Goal: Task Accomplishment & Management: Use online tool/utility

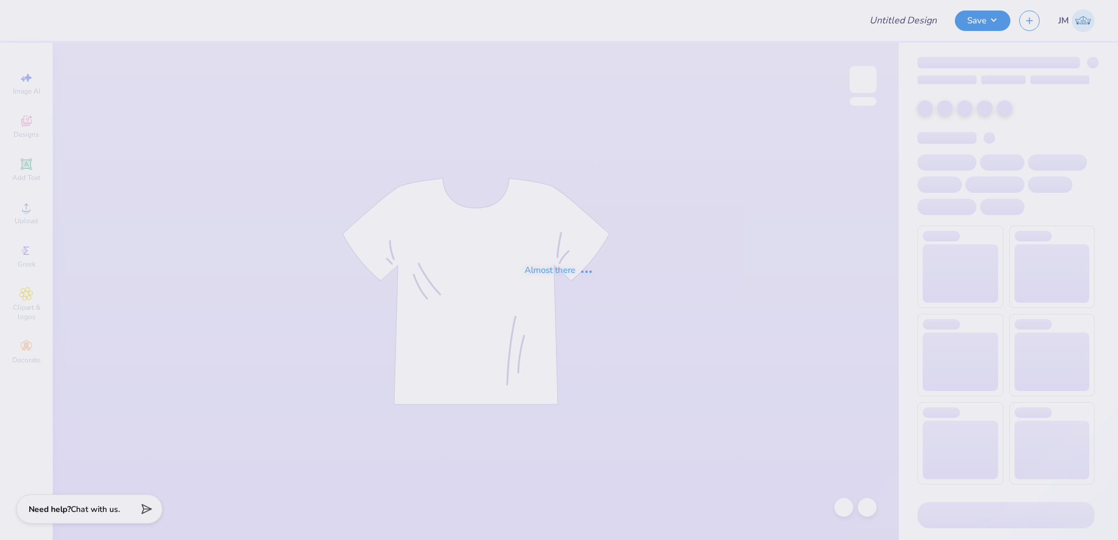
type input "Shirts for CH"
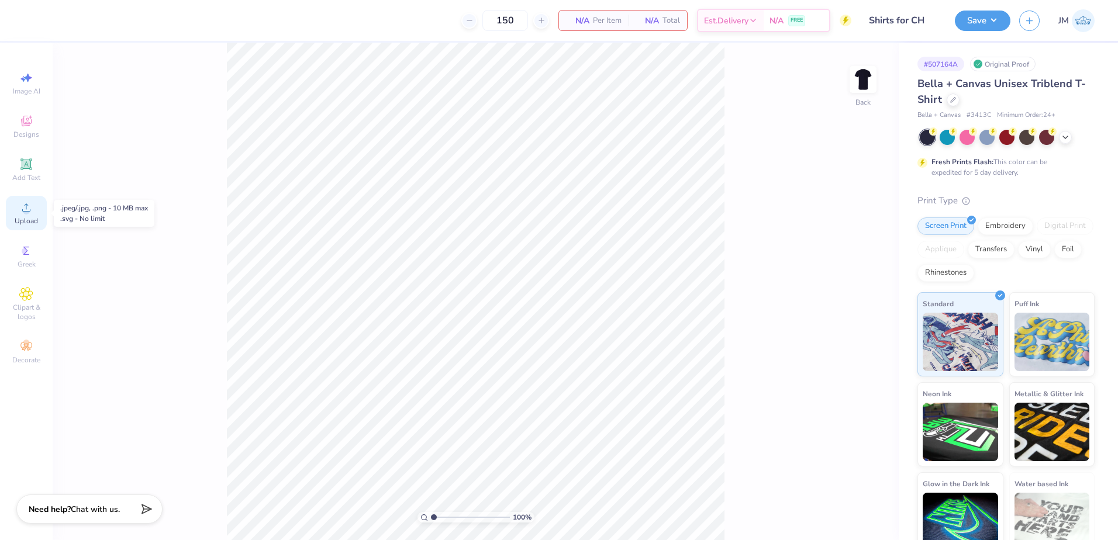
click at [32, 210] on icon at bounding box center [26, 208] width 14 height 14
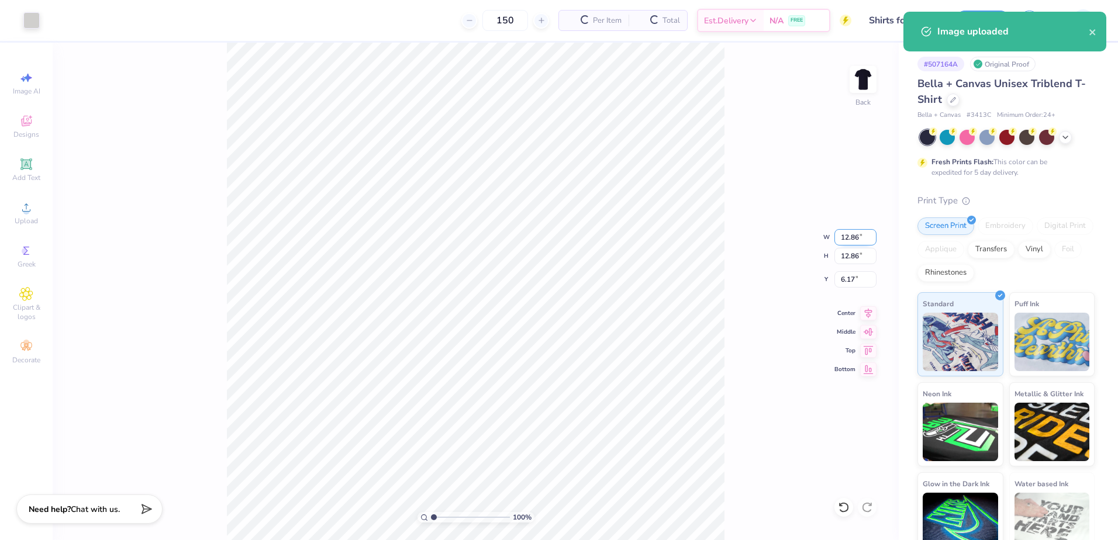
click at [843, 233] on input "12.86" at bounding box center [855, 237] width 42 height 16
type input "3.50"
click at [847, 278] on input "10.85" at bounding box center [855, 279] width 42 height 16
type input "3.00"
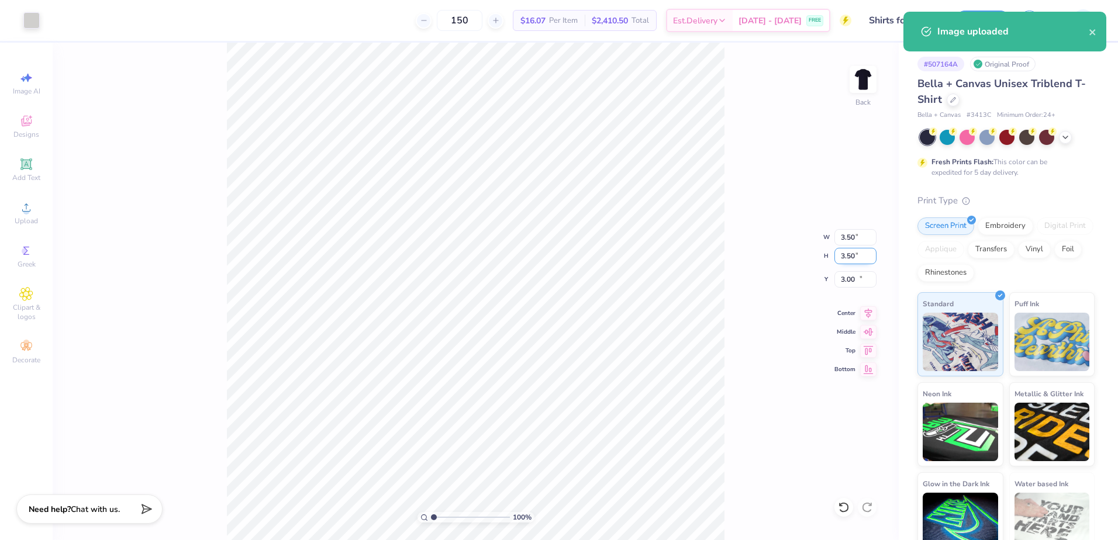
click at [853, 252] on input "3.50" at bounding box center [855, 256] width 42 height 16
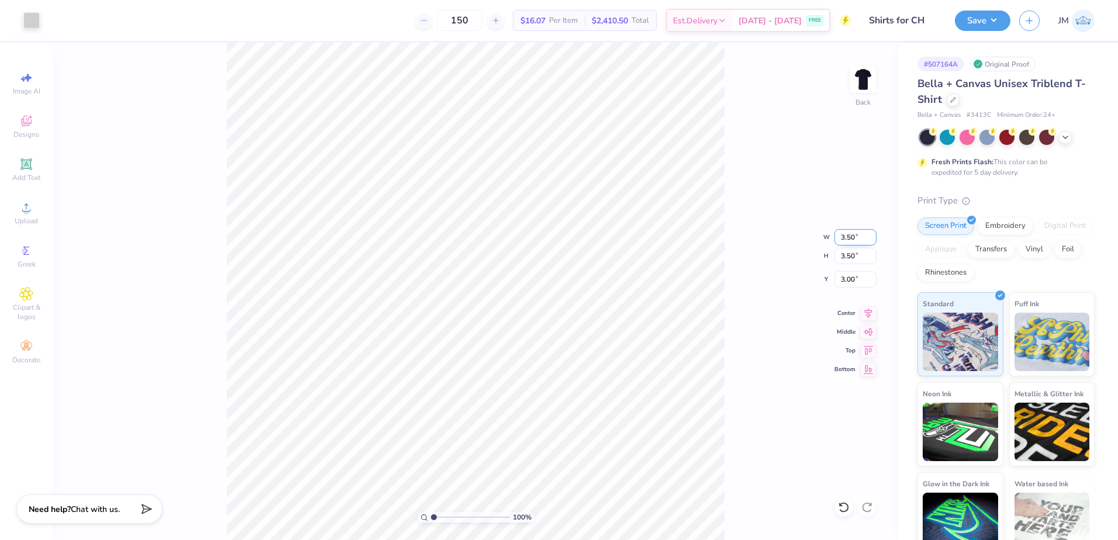
click at [844, 236] on input "3.50" at bounding box center [855, 237] width 42 height 16
type input "3.00"
click at [857, 255] on input "3.00" at bounding box center [855, 256] width 42 height 16
click at [851, 281] on input "3.25" at bounding box center [855, 279] width 42 height 16
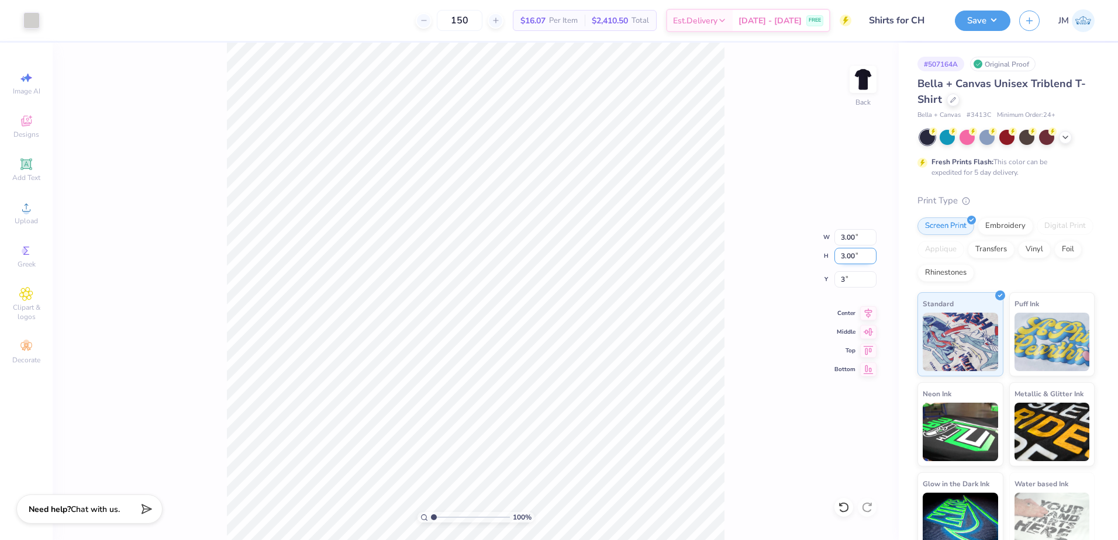
type input "3.00"
click at [851, 260] on input "3.00" at bounding box center [855, 256] width 42 height 16
click at [862, 80] on img at bounding box center [863, 79] width 47 height 47
click at [33, 208] on div "Upload" at bounding box center [26, 213] width 41 height 34
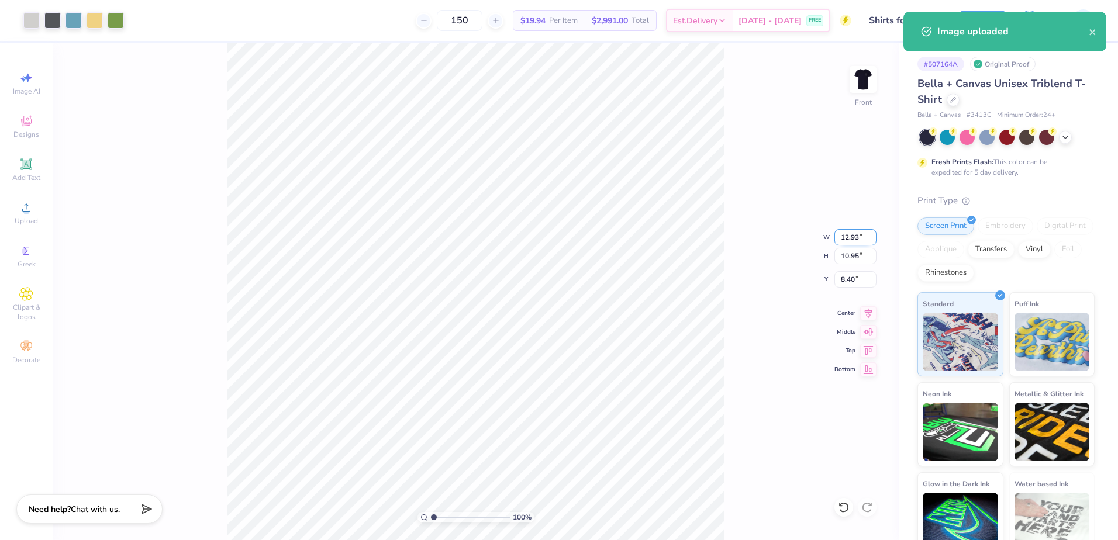
click at [855, 236] on input "12.93" at bounding box center [855, 237] width 42 height 16
type input "12.50"
type input "10.59"
drag, startPoint x: 856, startPoint y: 282, endPoint x: 847, endPoint y: 274, distance: 12.0
click at [855, 282] on input "8.58" at bounding box center [855, 279] width 42 height 16
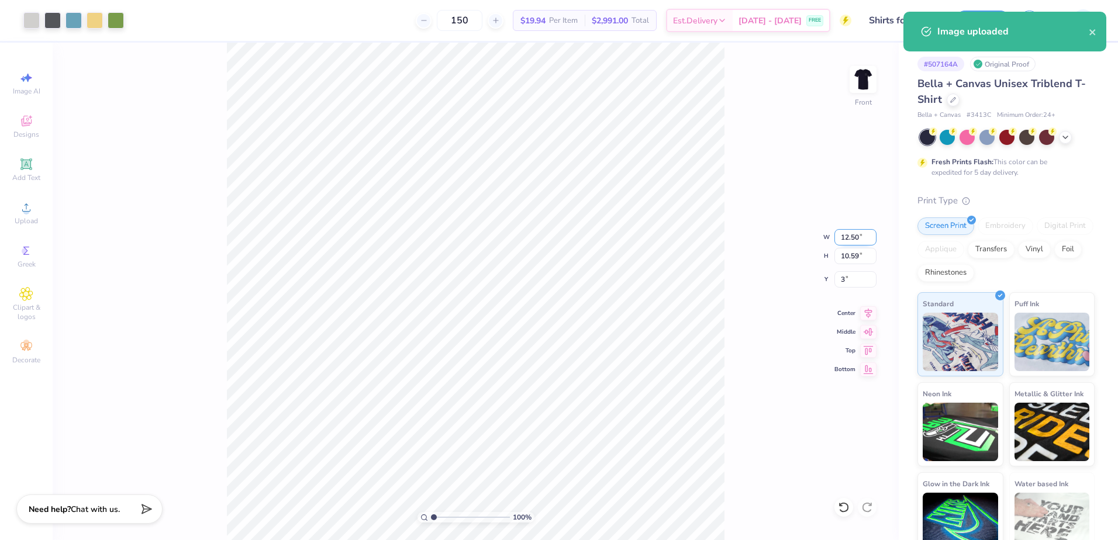
click at [851, 239] on input "12.50" at bounding box center [855, 237] width 42 height 16
type input "3.00"
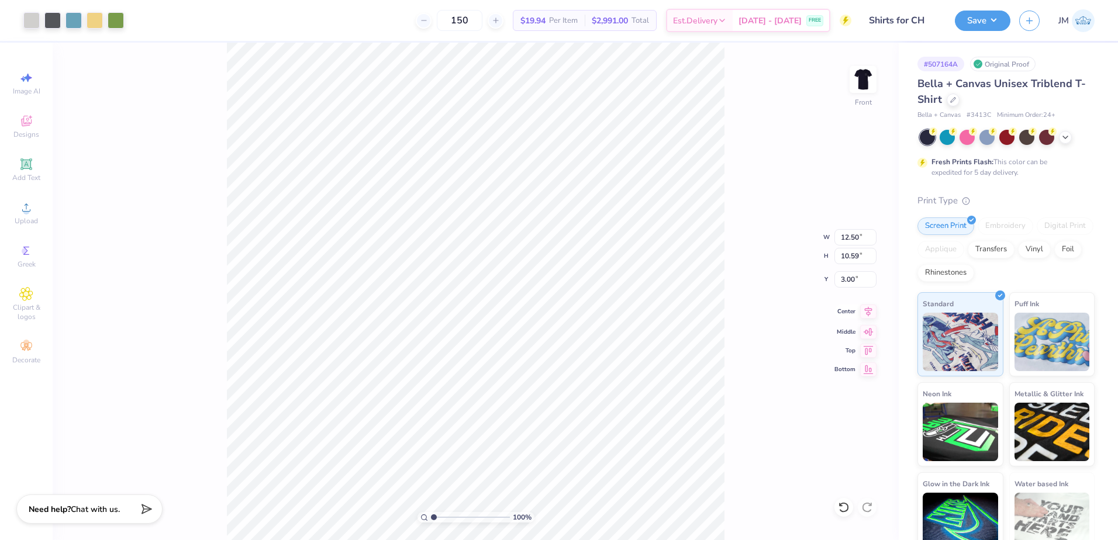
click at [871, 313] on icon at bounding box center [868, 312] width 16 height 14
click at [848, 240] on input "12.50" at bounding box center [855, 237] width 42 height 16
type input "12.00"
type input "10.16"
click at [854, 283] on input "3.21" at bounding box center [855, 279] width 42 height 16
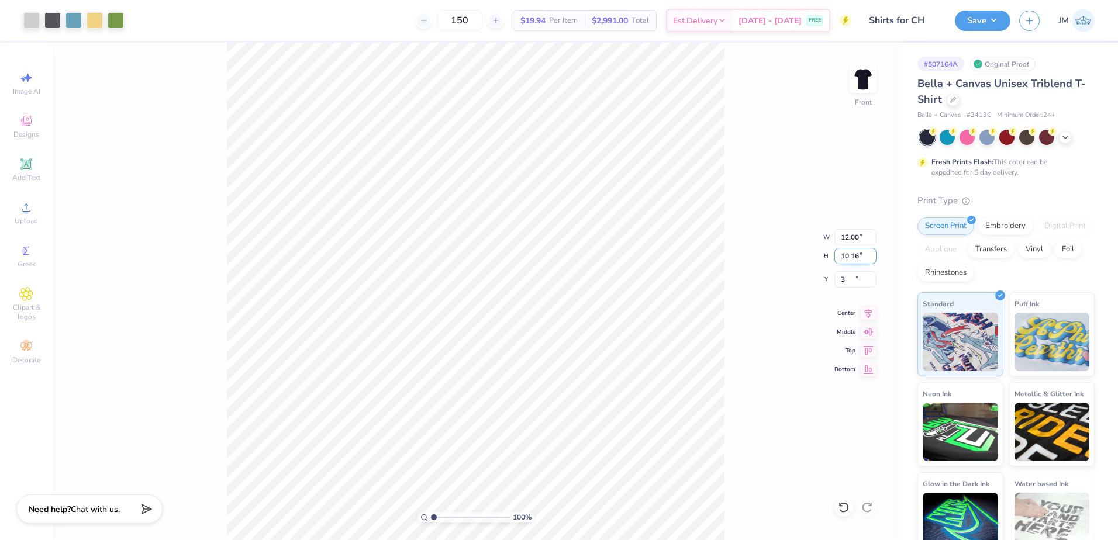
click at [858, 255] on input "10.16" at bounding box center [855, 256] width 42 height 16
type input "3.00"
click at [984, 16] on button "Save" at bounding box center [983, 19] width 56 height 20
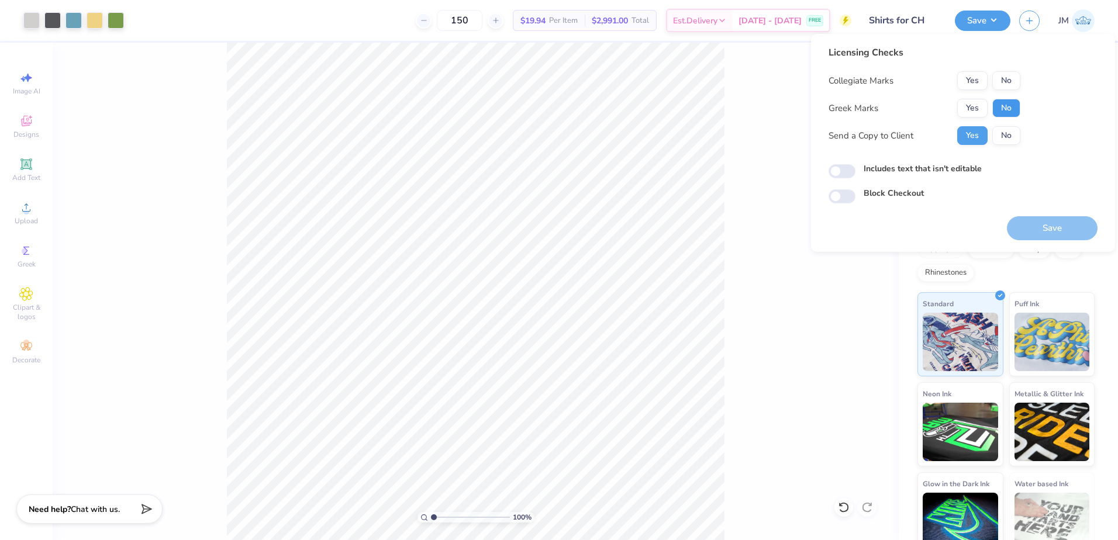
click at [1011, 101] on button "No" at bounding box center [1006, 108] width 28 height 19
click at [1009, 83] on button "No" at bounding box center [1006, 80] width 28 height 19
click at [1044, 222] on button "Save" at bounding box center [1052, 228] width 91 height 24
